Goal: Check status: Check status

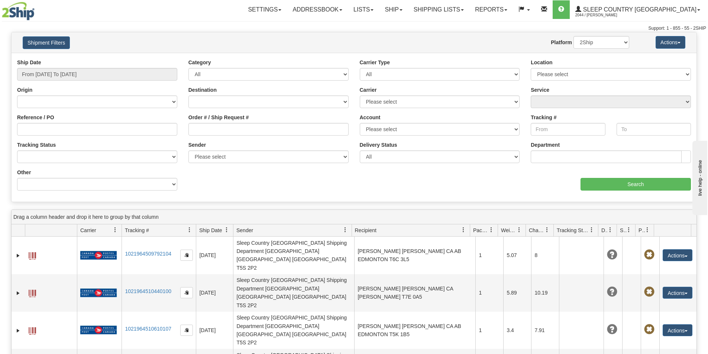
drag, startPoint x: 229, startPoint y: 120, endPoint x: 222, endPoint y: 124, distance: 7.7
click at [229, 120] on label "Order # / Ship Request #" at bounding box center [218, 117] width 61 height 7
click at [229, 123] on input "Order # / Ship Request #" at bounding box center [268, 129] width 160 height 13
paste input "9000H964577"
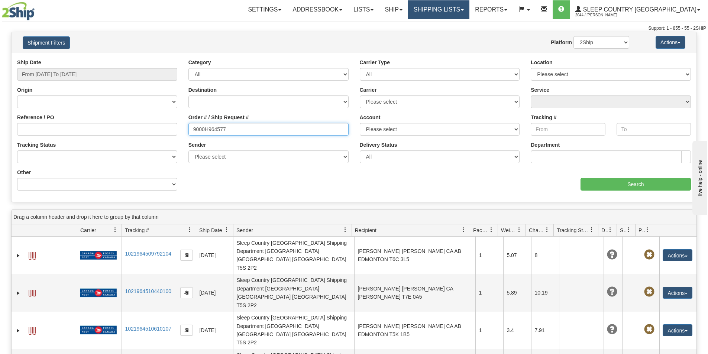
type input "9000H964577"
click at [469, 10] on link "Shipping lists" at bounding box center [438, 9] width 61 height 19
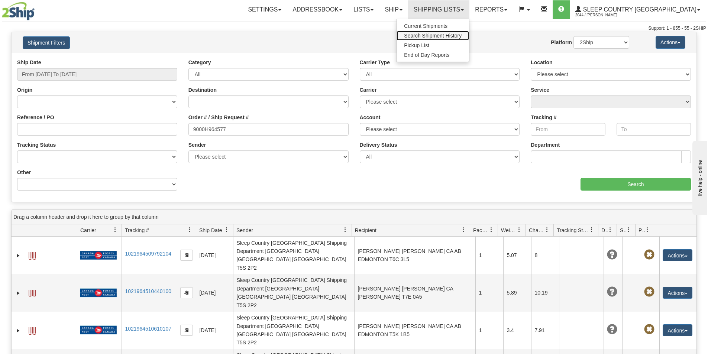
click at [461, 37] on span "Search Shipment History" at bounding box center [433, 36] width 58 height 6
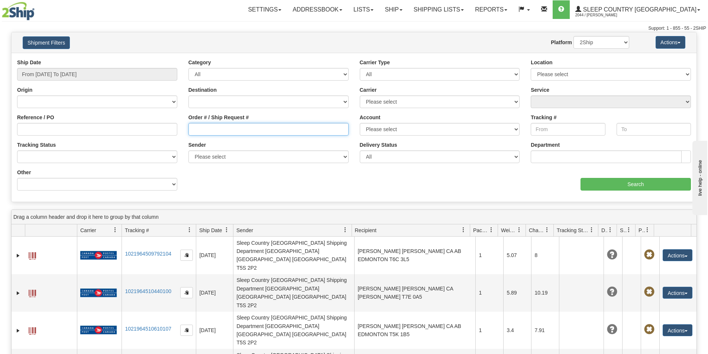
click at [234, 129] on input "Order # / Ship Request #" at bounding box center [268, 129] width 160 height 13
click at [200, 127] on input "Order # / Ship Request #" at bounding box center [268, 129] width 160 height 13
paste input "9000H964577"
click at [192, 127] on input "9000H964577" at bounding box center [268, 129] width 160 height 13
type input "9000H964577"
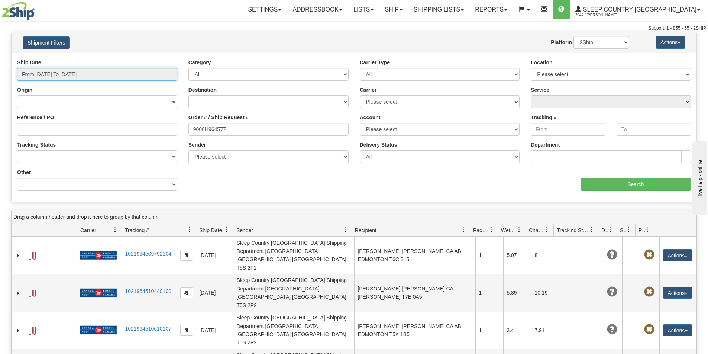
click at [73, 74] on input "From [DATE] To [DATE]" at bounding box center [97, 74] width 160 height 13
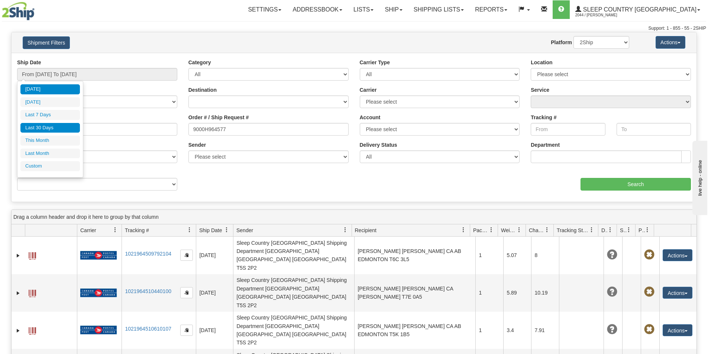
click at [48, 129] on li "Last 30 Days" at bounding box center [49, 128] width 59 height 10
type input "From 07/15/2025 To 08/13/2025"
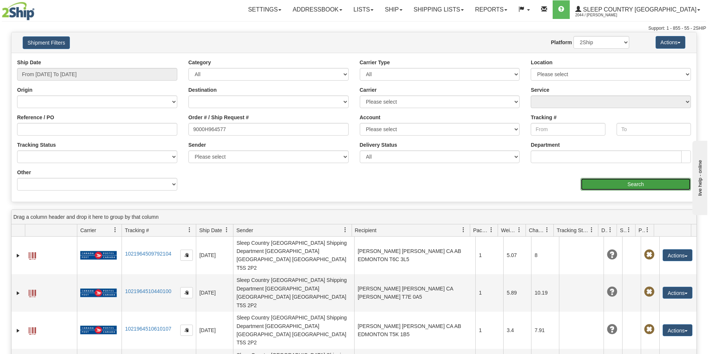
drag, startPoint x: 647, startPoint y: 182, endPoint x: 641, endPoint y: 183, distance: 6.1
click at [641, 183] on input "Search" at bounding box center [635, 184] width 110 height 13
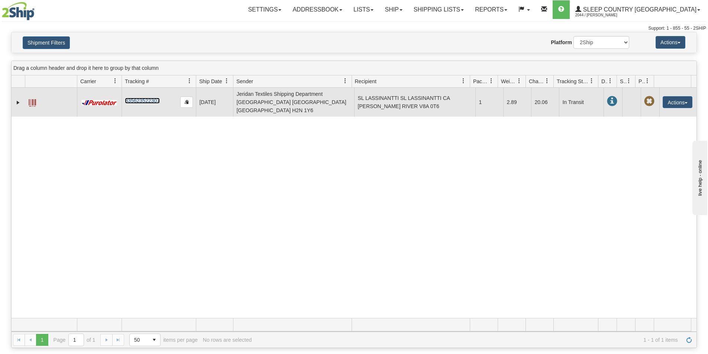
click at [152, 98] on link "335623522307" at bounding box center [142, 101] width 35 height 6
